Goal: Task Accomplishment & Management: Check status

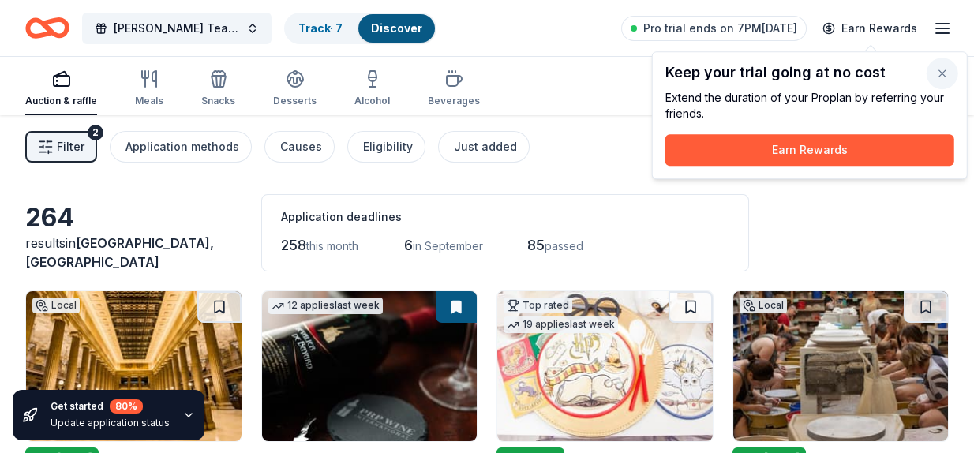
click at [936, 69] on button "button" at bounding box center [943, 74] width 32 height 32
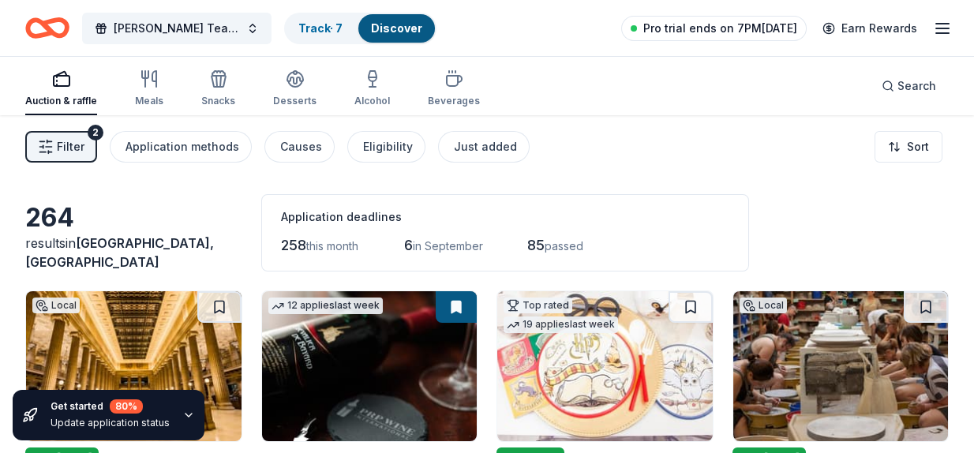
click at [700, 33] on span "Pro trial ends on 7PM[DATE]" at bounding box center [720, 28] width 154 height 19
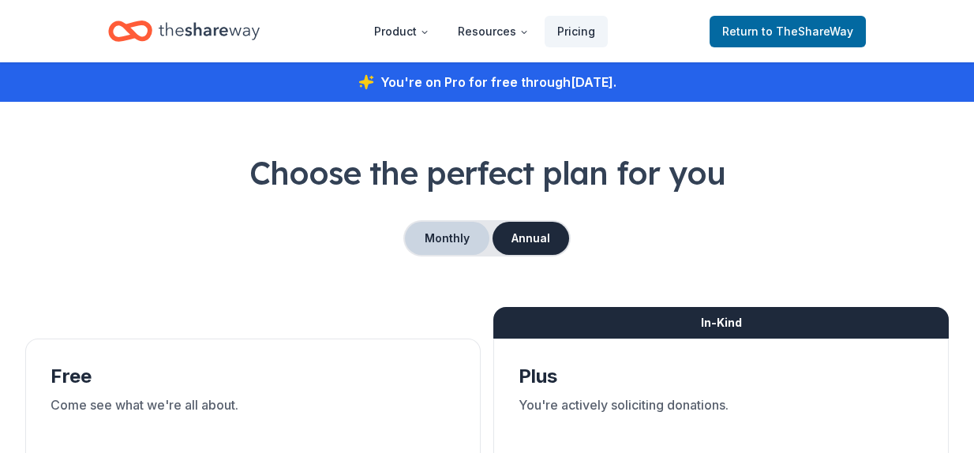
click at [444, 230] on button "Monthly" at bounding box center [447, 238] width 84 height 33
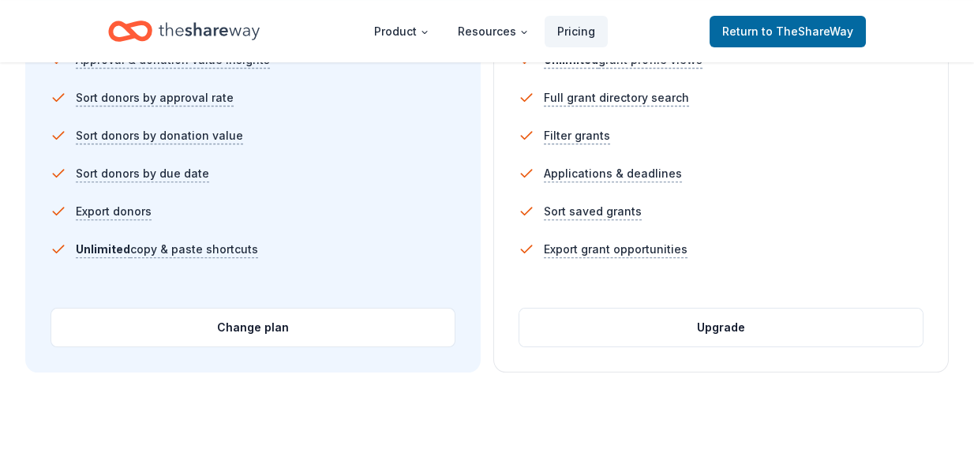
scroll to position [1139, 0]
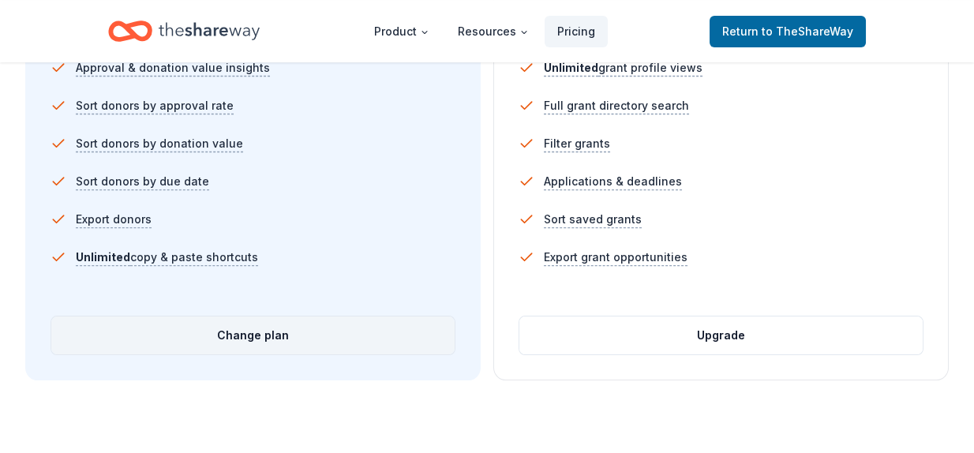
click at [268, 335] on button "Change plan" at bounding box center [252, 335] width 403 height 38
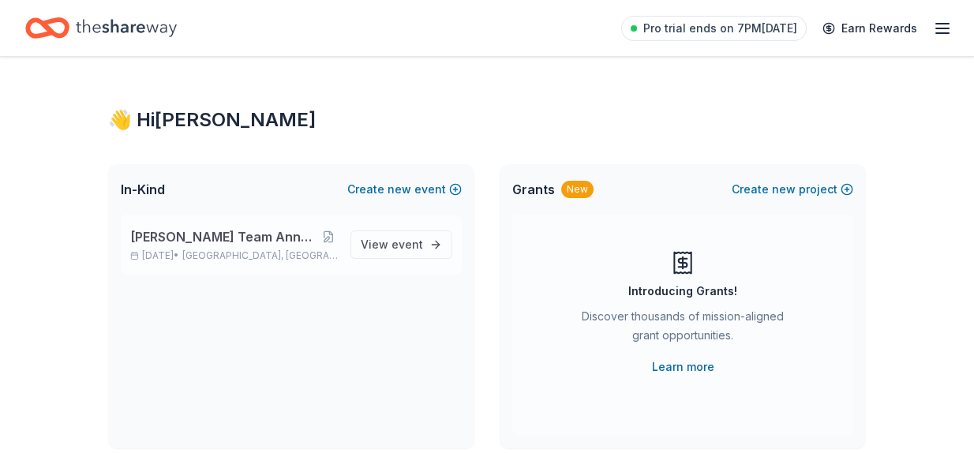
click at [212, 248] on div "Andersen Team Annual Charity Golf Outing Sep 10, 2025 • Orland Park, IL" at bounding box center [234, 244] width 208 height 35
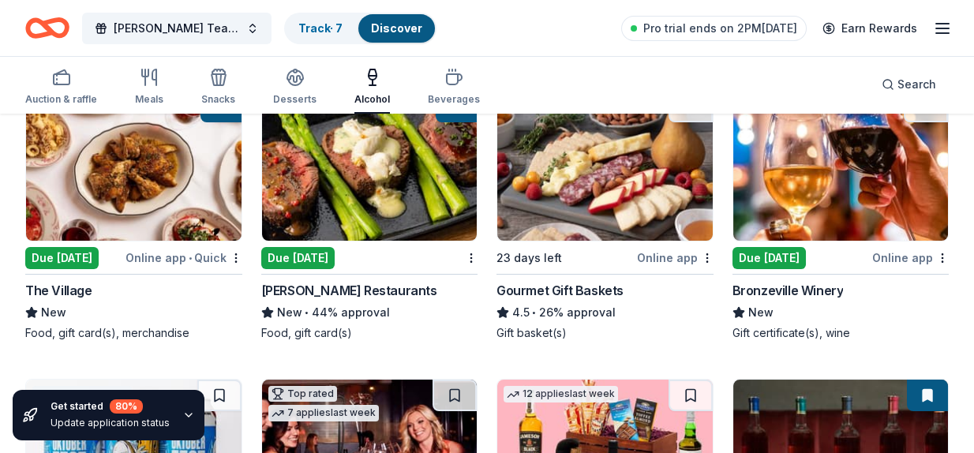
scroll to position [197, 0]
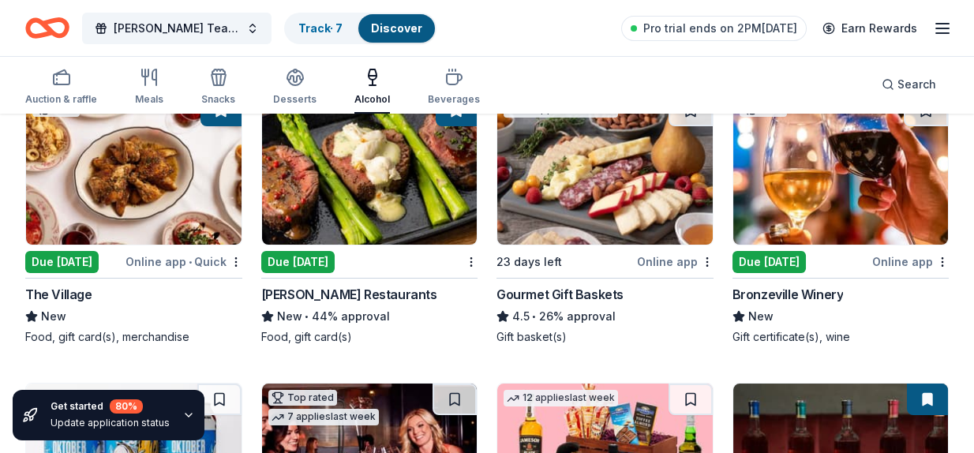
click at [385, 197] on img at bounding box center [369, 170] width 215 height 150
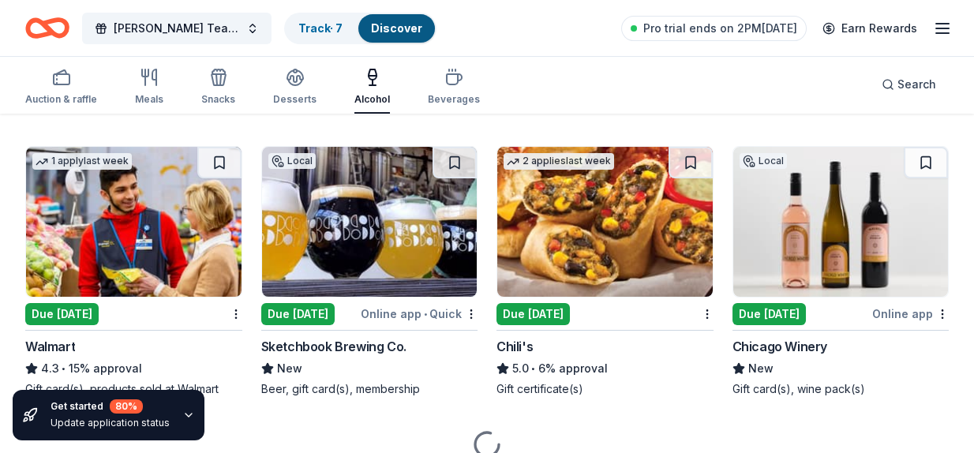
scroll to position [1369, 0]
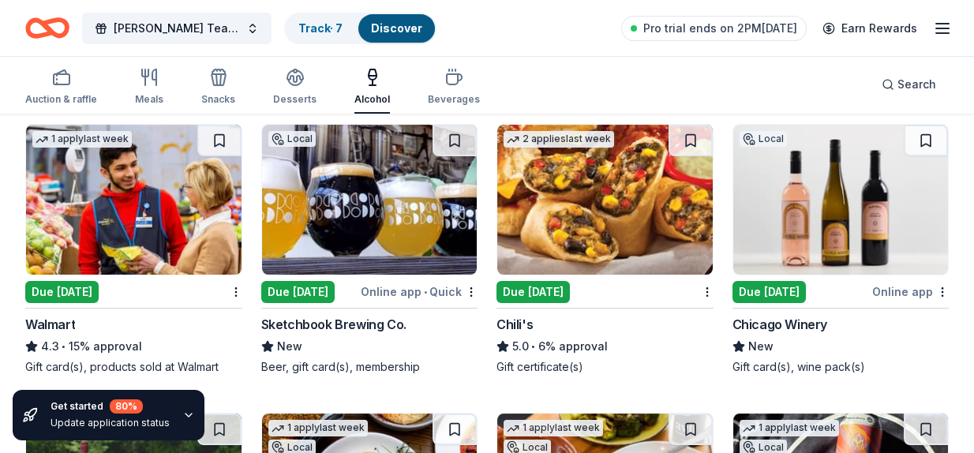
click at [142, 206] on img at bounding box center [133, 200] width 215 height 150
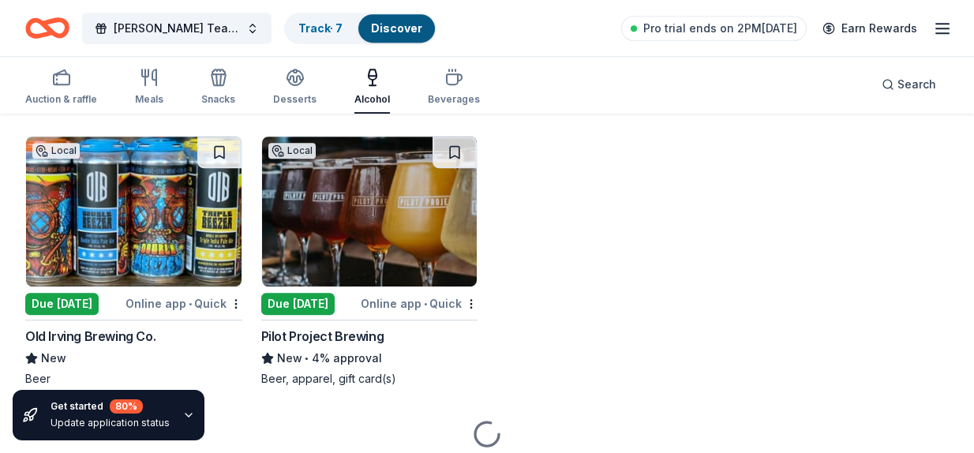
scroll to position [2235, 0]
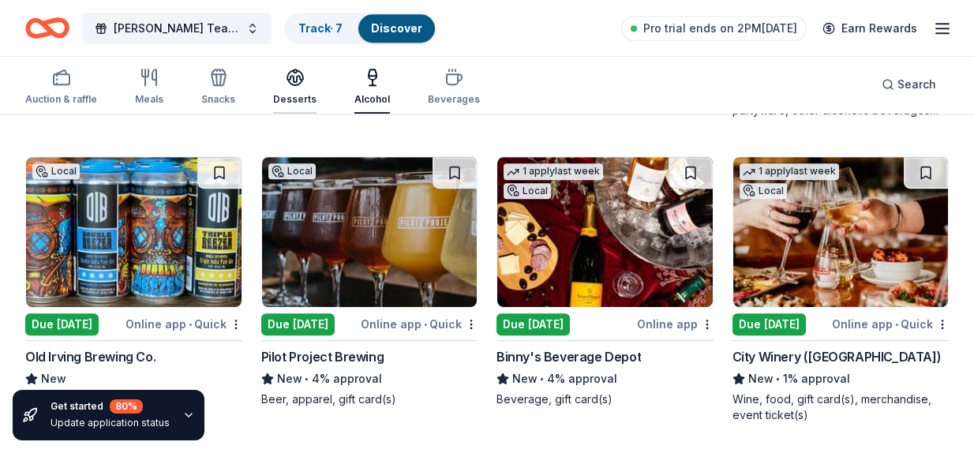
click at [296, 96] on div "Desserts" at bounding box center [294, 99] width 43 height 13
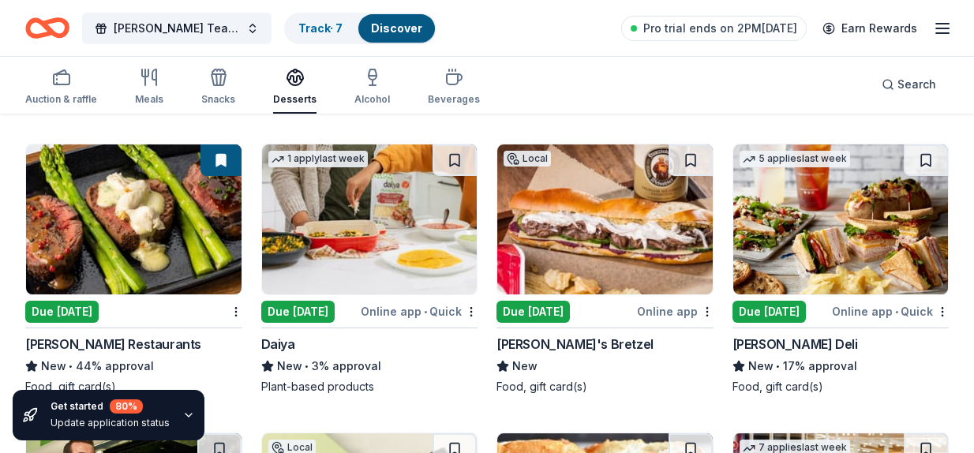
scroll to position [813, 0]
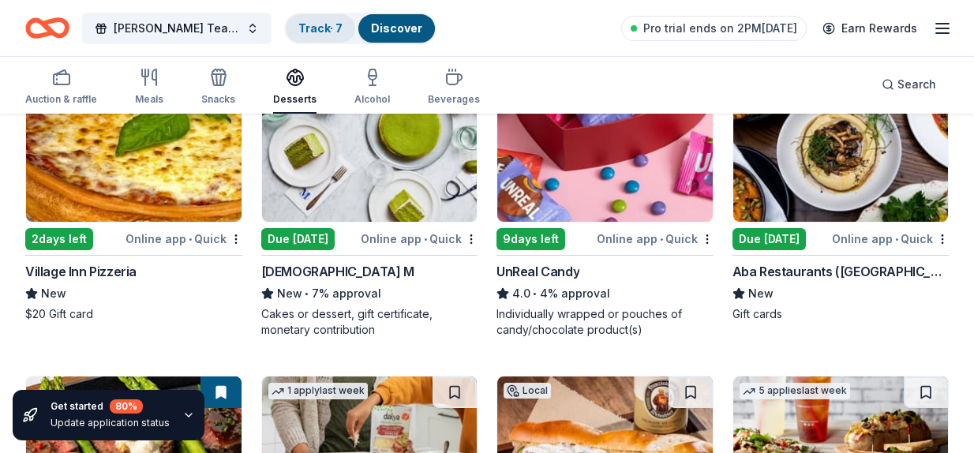
click at [330, 21] on link "Track · 7" at bounding box center [320, 27] width 44 height 13
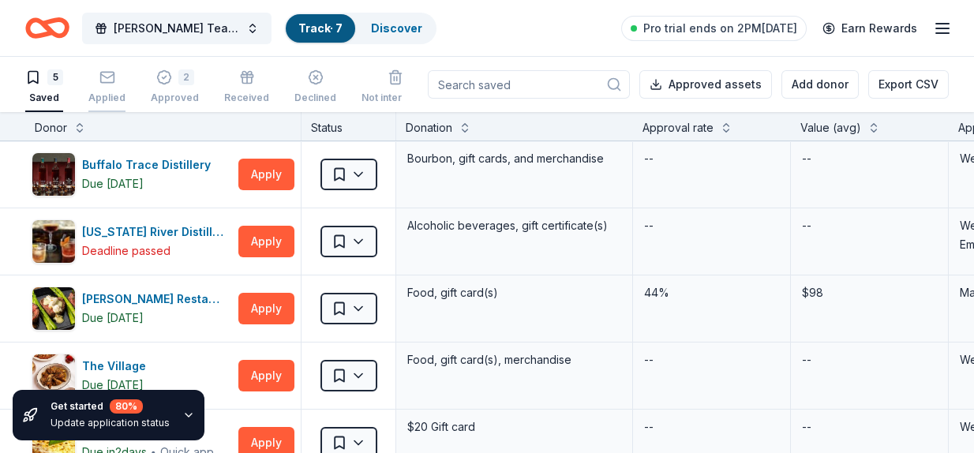
click at [113, 87] on div "Applied" at bounding box center [106, 86] width 37 height 35
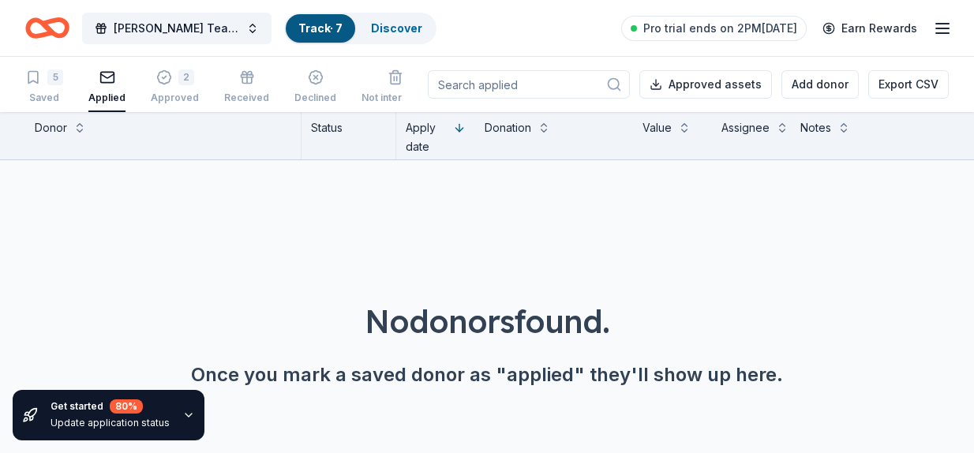
click at [194, 98] on div "5 Saved Applied 2 Approved Received Declined Not interested" at bounding box center [227, 87] width 404 height 49
click at [174, 92] on div "Approved" at bounding box center [175, 98] width 48 height 13
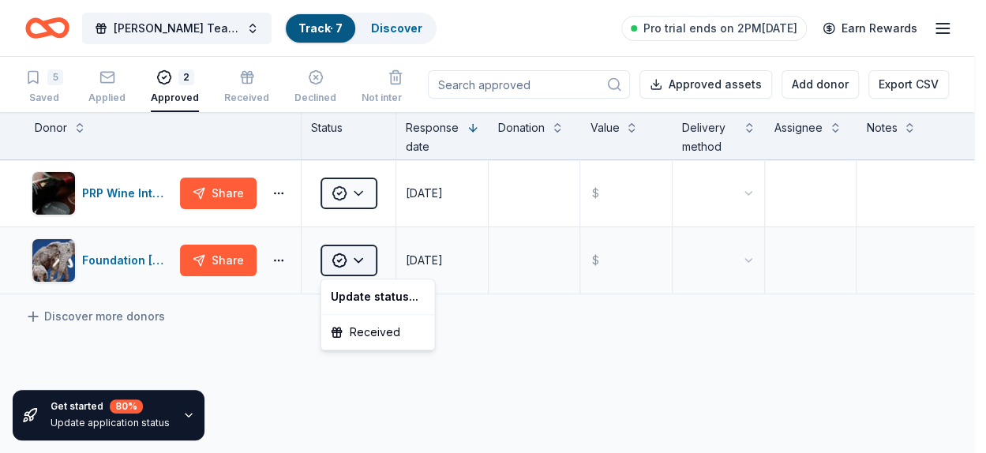
click at [365, 258] on html "Andersen Team Annual Charity Golf Outing Track · 7 Discover Pro trial ends on 2…" at bounding box center [493, 226] width 986 height 453
click at [242, 342] on html "Andersen Team Annual Charity Golf Outing Track · 7 Discover Pro trial ends on 2…" at bounding box center [493, 226] width 986 height 453
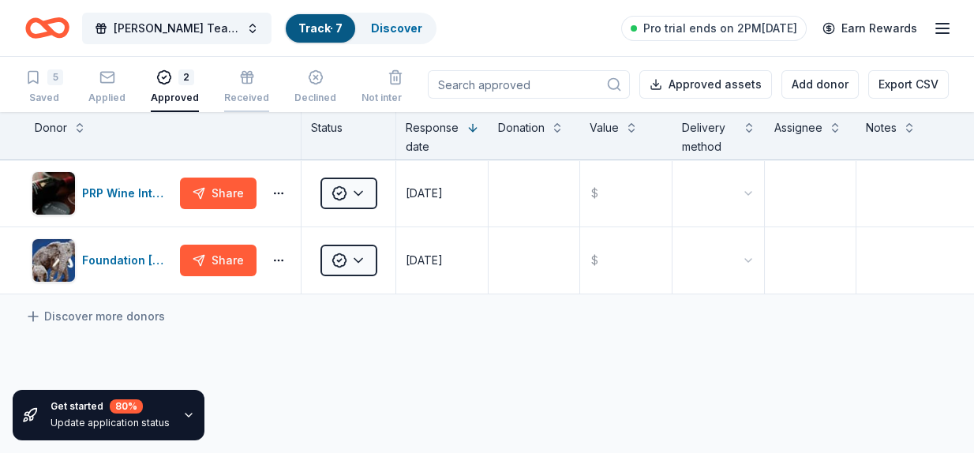
click at [245, 93] on div "Received" at bounding box center [246, 98] width 45 height 13
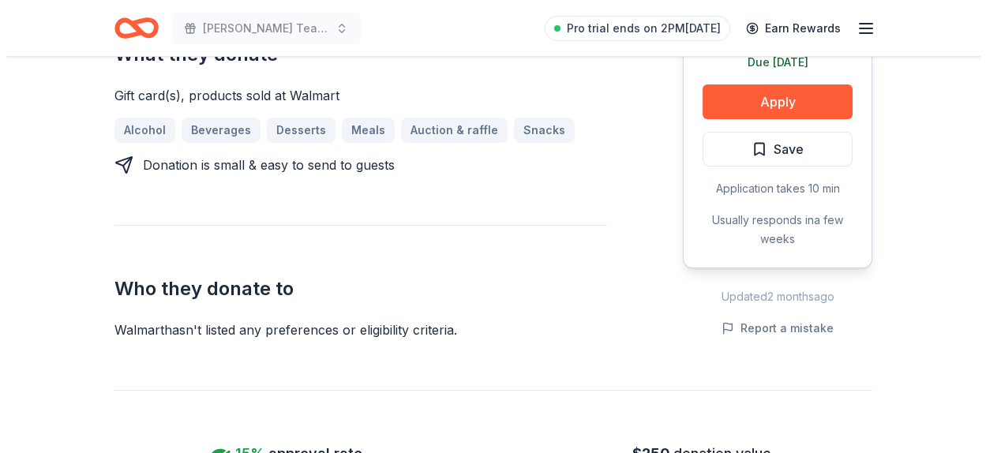
scroll to position [675, 0]
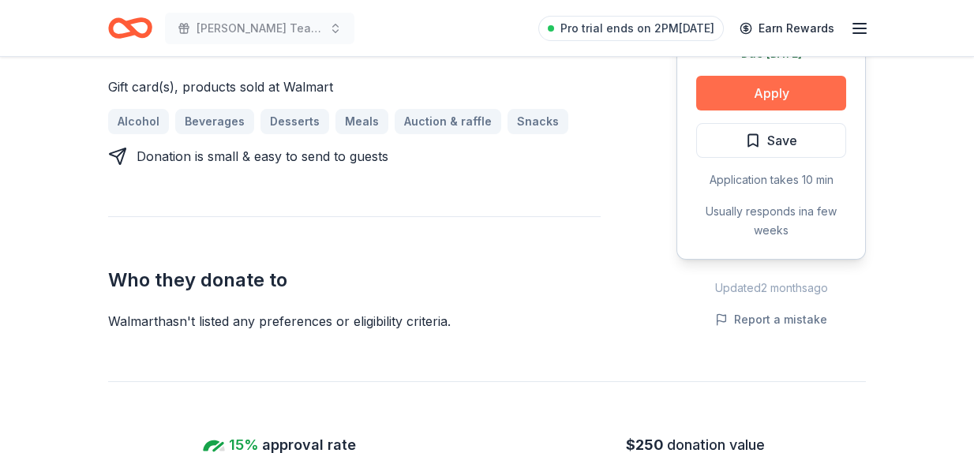
click at [758, 85] on button "Apply" at bounding box center [771, 93] width 150 height 35
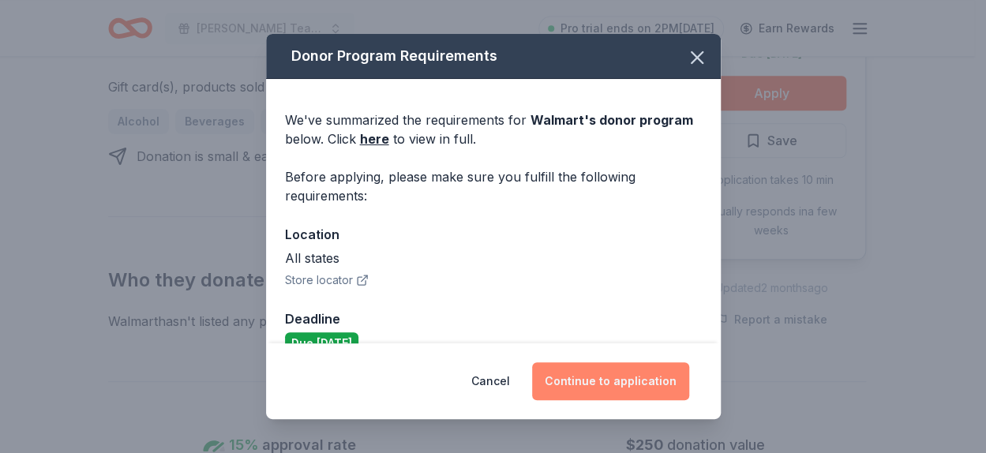
click at [596, 385] on button "Continue to application" at bounding box center [610, 381] width 157 height 38
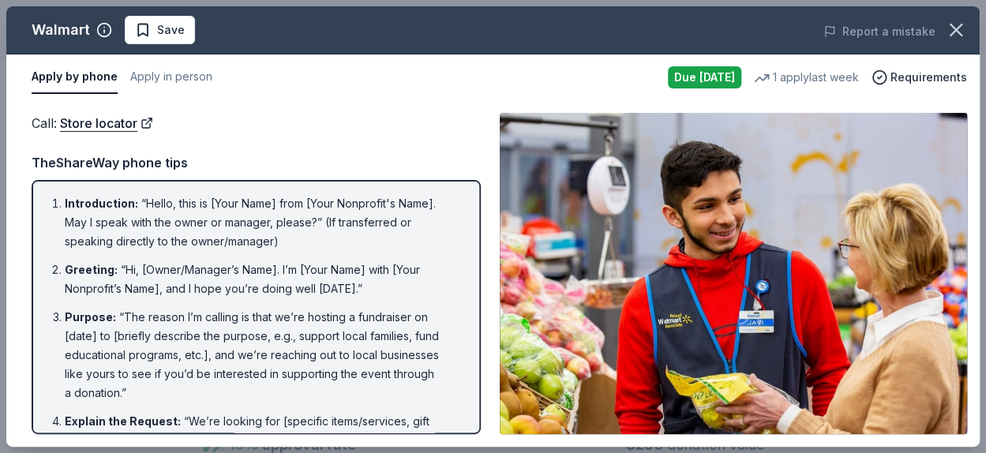
scroll to position [395, 0]
